Goal: Task Accomplishment & Management: Manage account settings

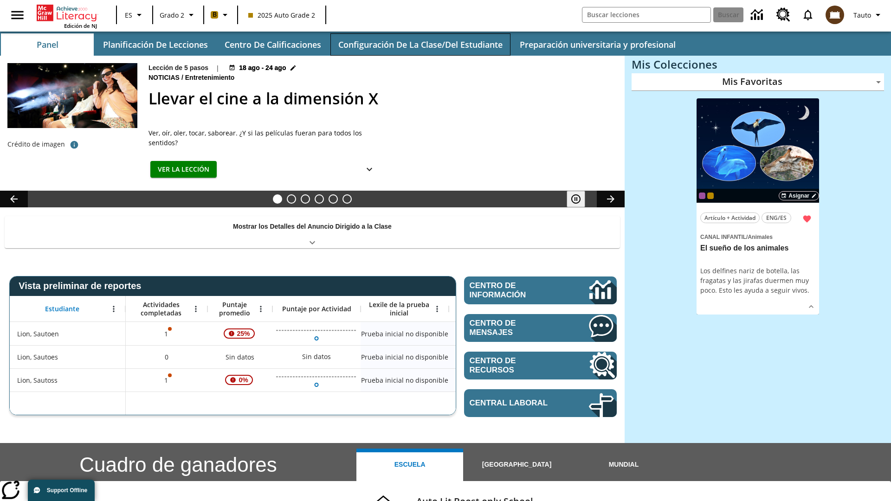
click at [420, 45] on button "Configuración de la clase/del estudiante" at bounding box center [420, 44] width 180 height 22
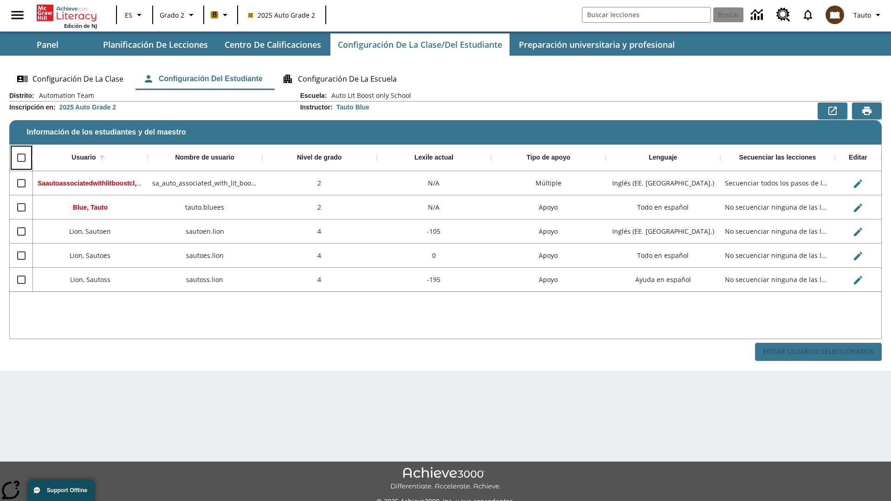
click at [21, 158] on input "Select all rows" at bounding box center [21, 157] width 19 height 19
checkbox input "true"
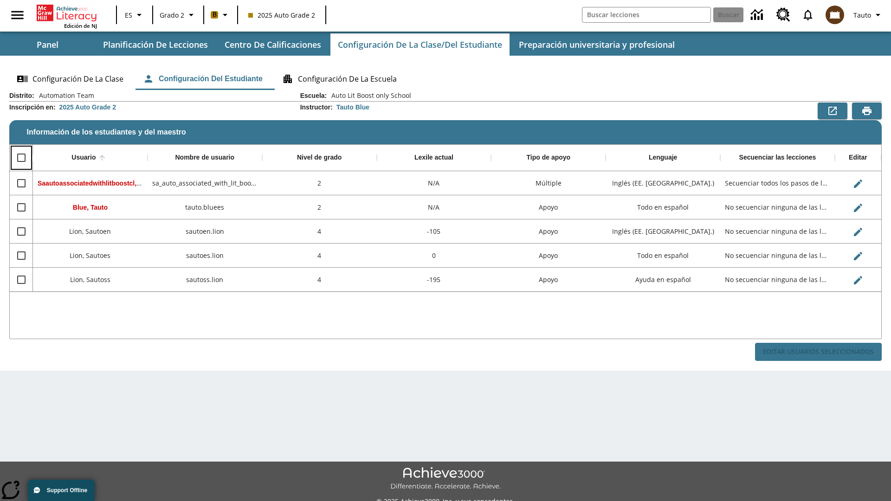
checkbox input "true"
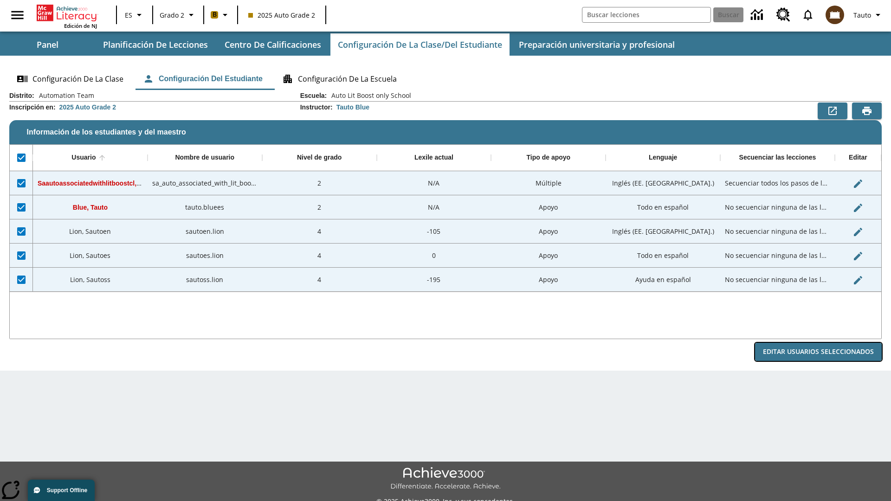
click at [818, 352] on button "Editar Usuarios Seleccionados" at bounding box center [818, 352] width 127 height 18
